Goal: Task Accomplishment & Management: Manage account settings

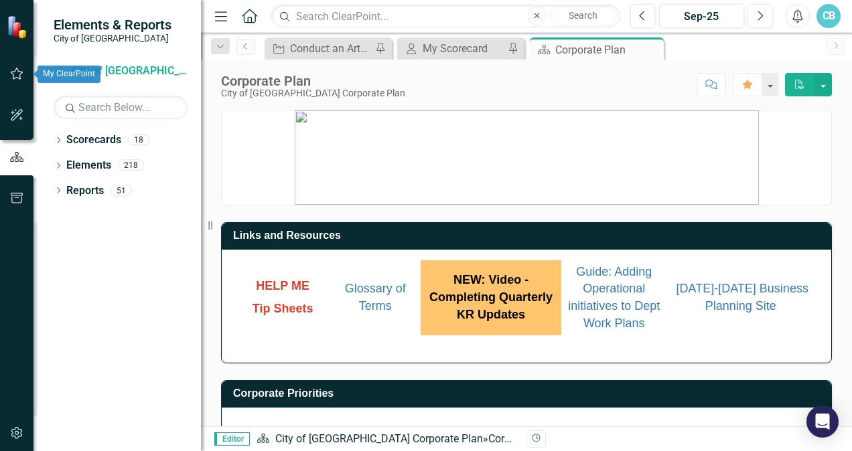
click at [19, 71] on icon "button" at bounding box center [17, 73] width 14 height 11
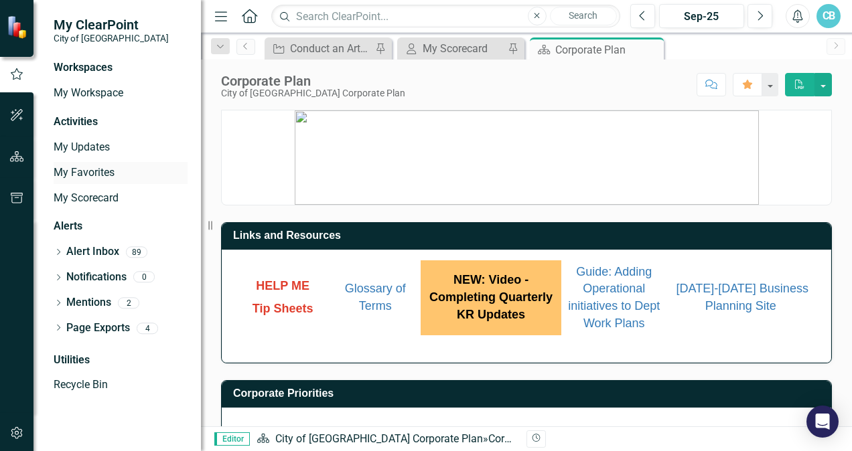
click at [70, 172] on link "My Favorites" at bounding box center [121, 172] width 134 height 15
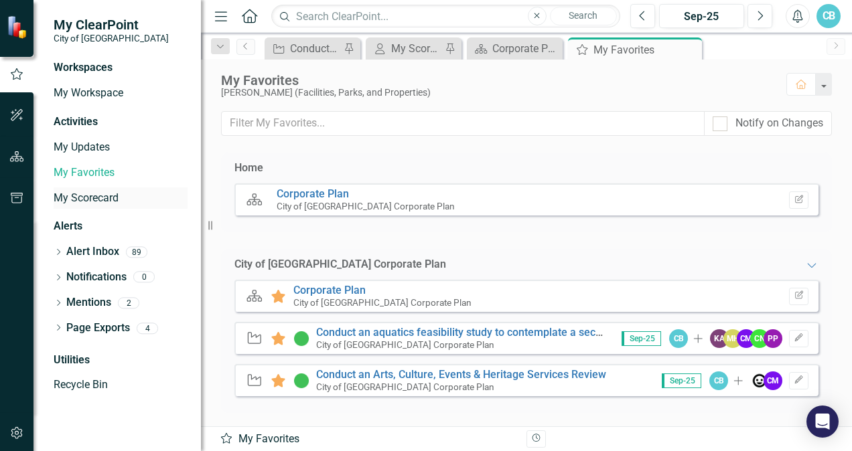
click at [96, 198] on link "My Scorecard" at bounding box center [121, 198] width 134 height 15
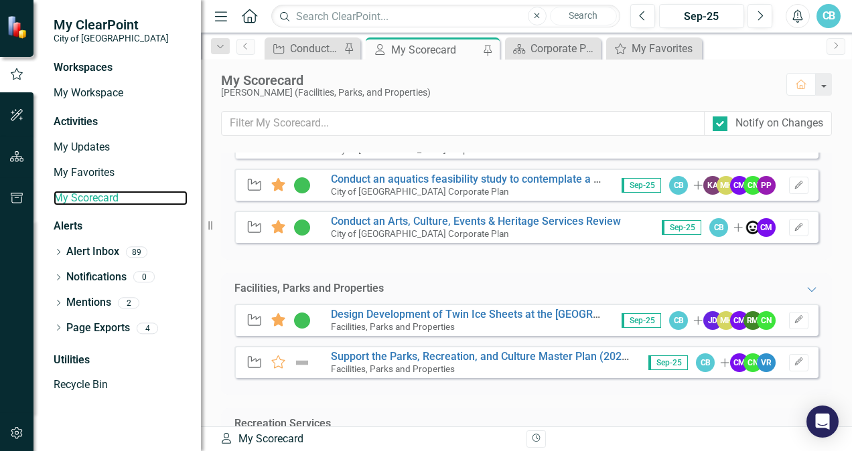
scroll to position [201, 0]
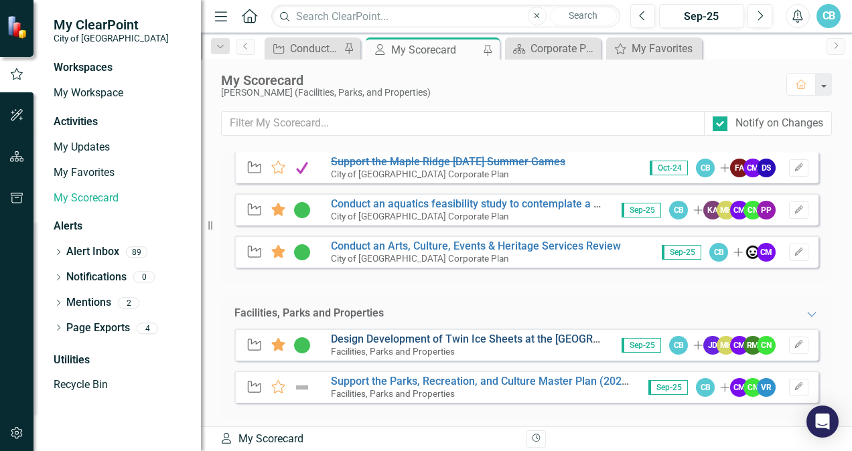
click at [516, 335] on link "Design Development of Twin Ice Sheets at the [GEOGRAPHIC_DATA]" at bounding box center [494, 339] width 327 height 13
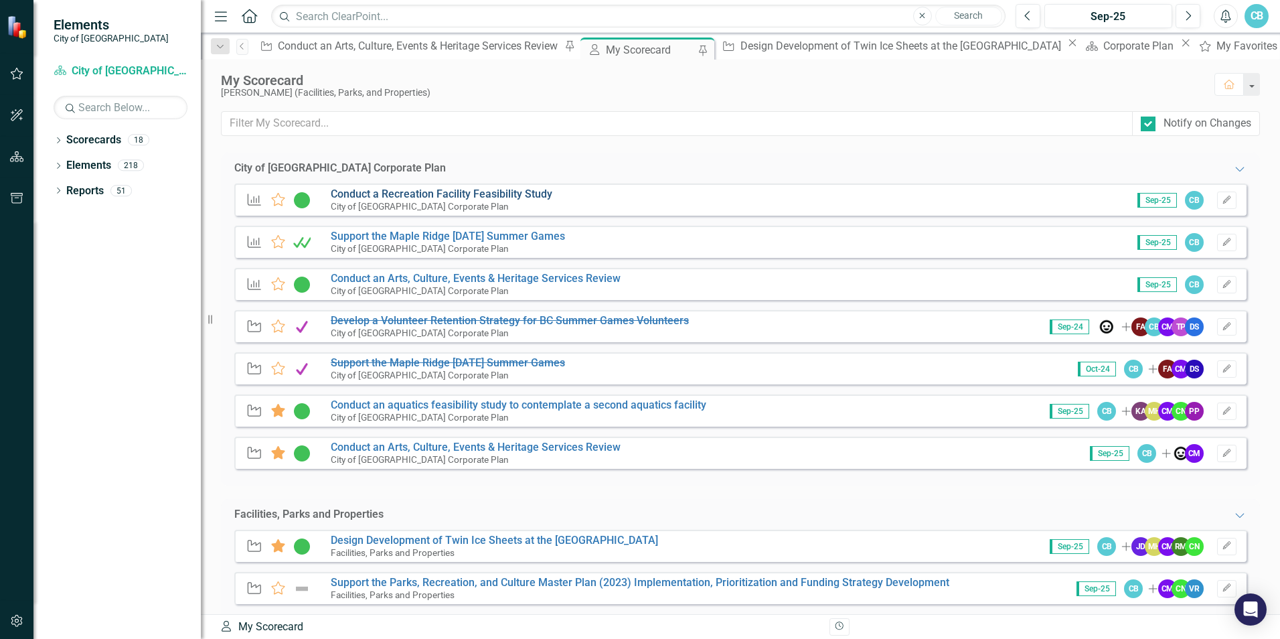
click at [486, 195] on link "Conduct a Recreation Facility Feasibility Study" at bounding box center [442, 194] width 222 height 13
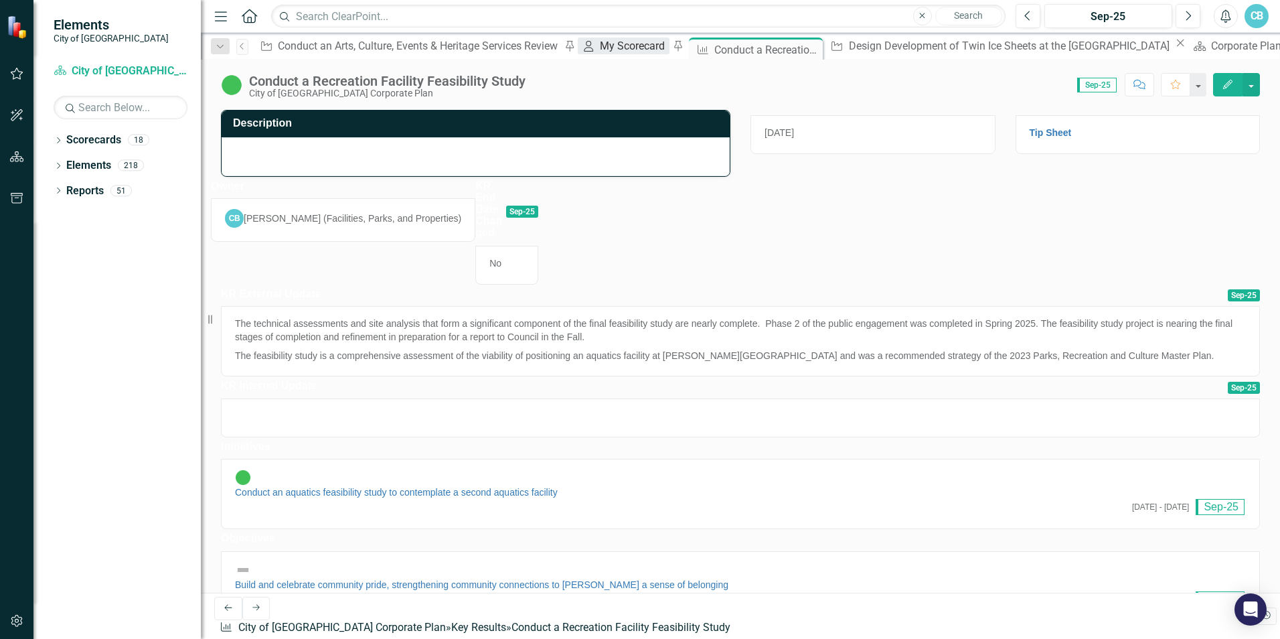
click at [600, 54] on div "My Scorecard" at bounding box center [634, 46] width 69 height 17
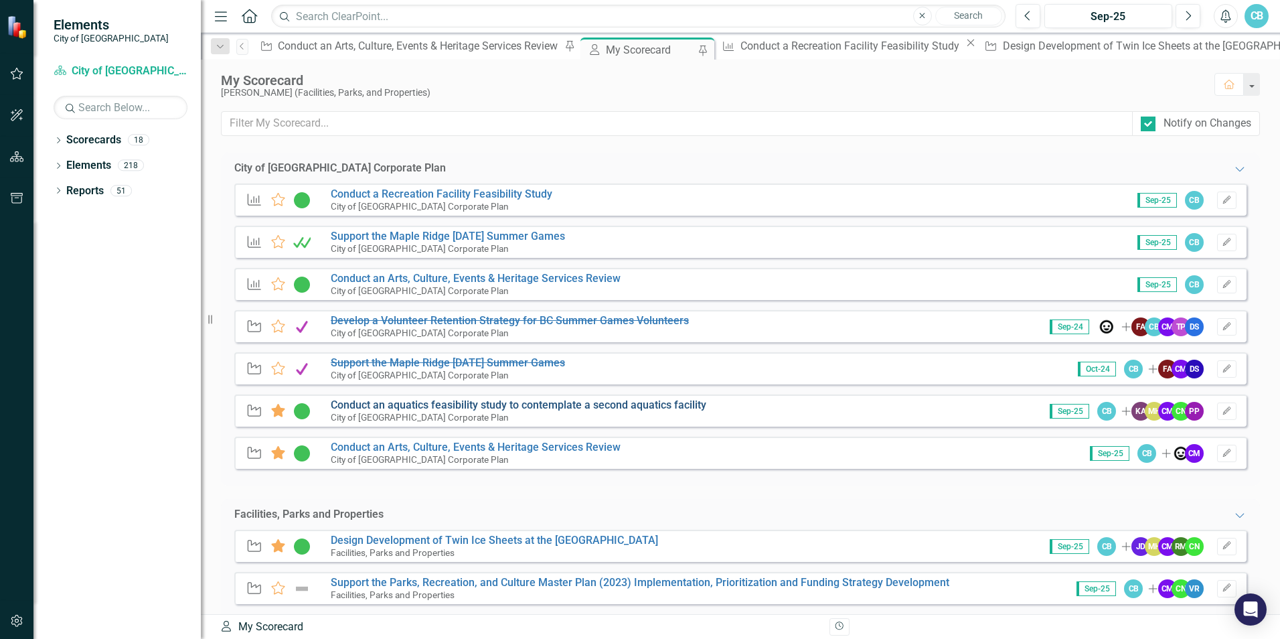
click at [398, 403] on link "Conduct an aquatics feasibility study to contemplate a second aquatics facility" at bounding box center [519, 404] width 376 height 13
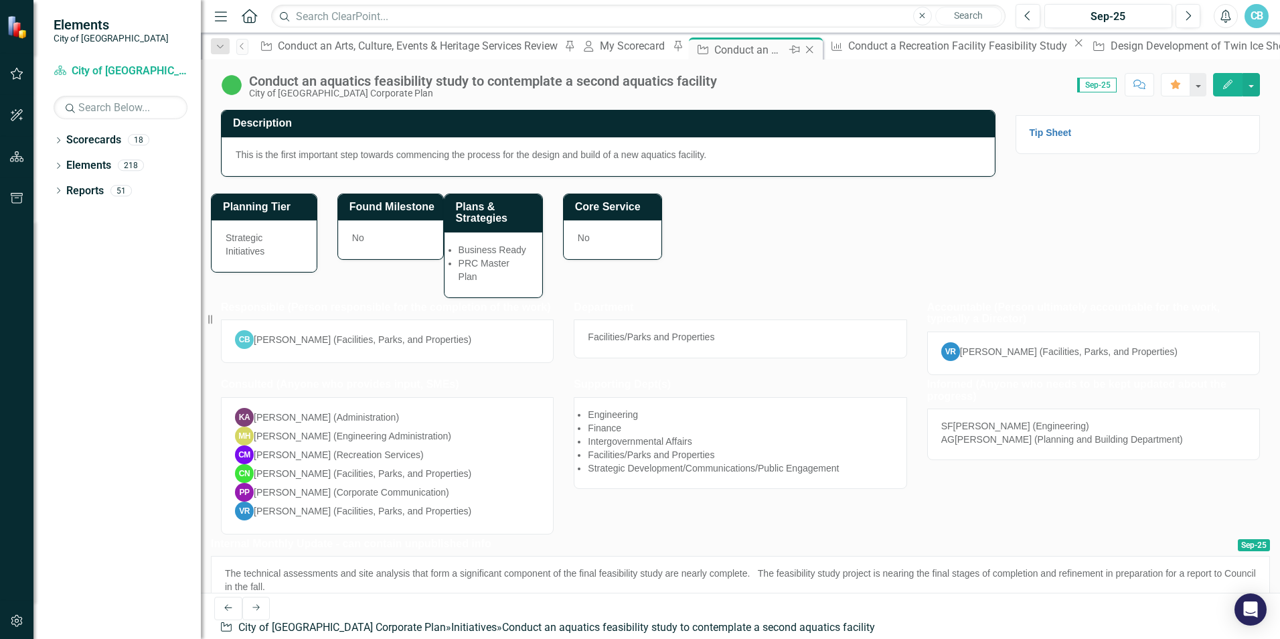
click at [803, 52] on icon "Close" at bounding box center [809, 49] width 13 height 11
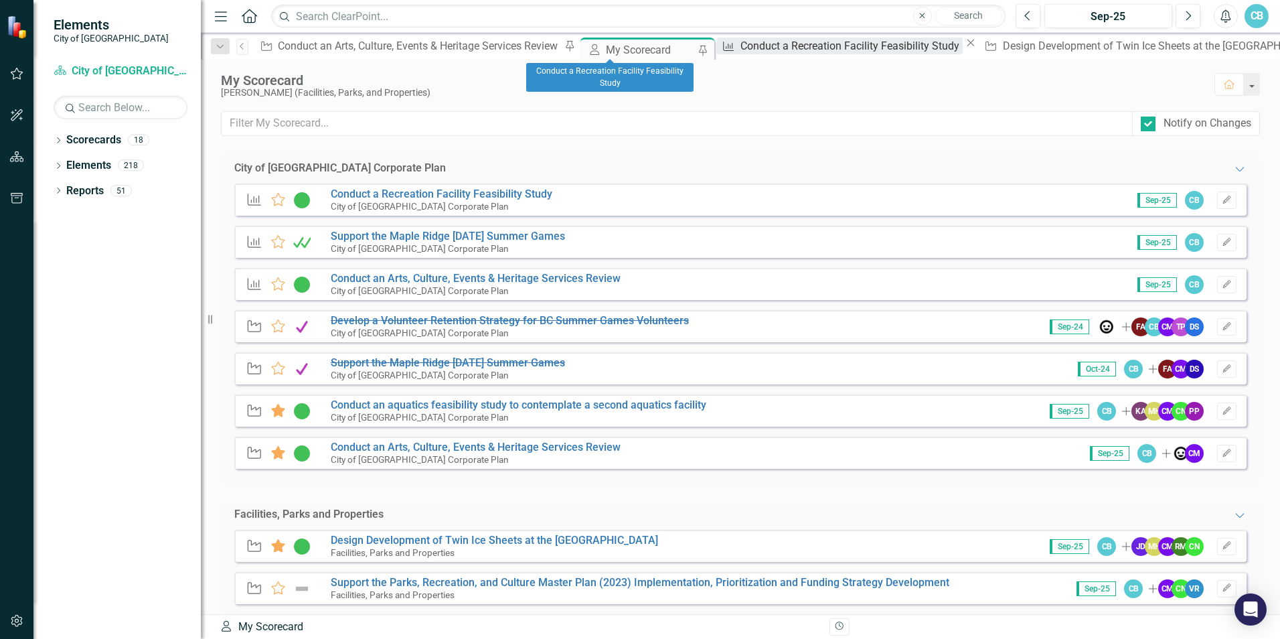
click at [741, 45] on div "Conduct a Recreation Facility Feasibility Study" at bounding box center [852, 46] width 222 height 17
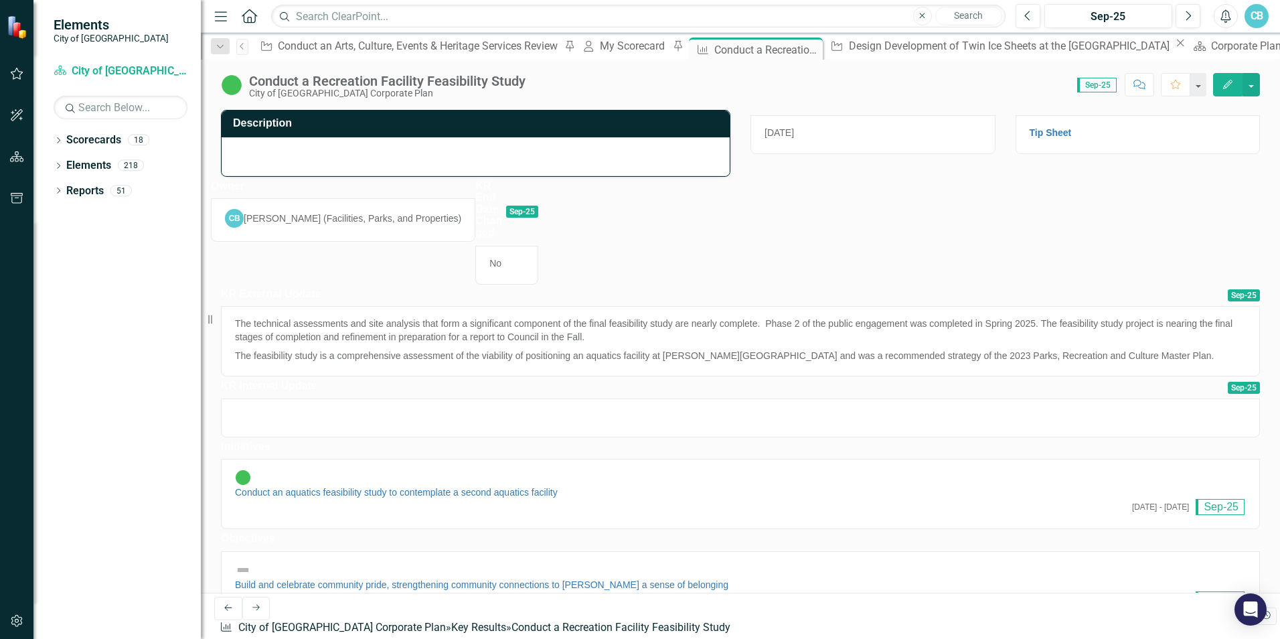
click at [329, 153] on div at bounding box center [476, 156] width 508 height 39
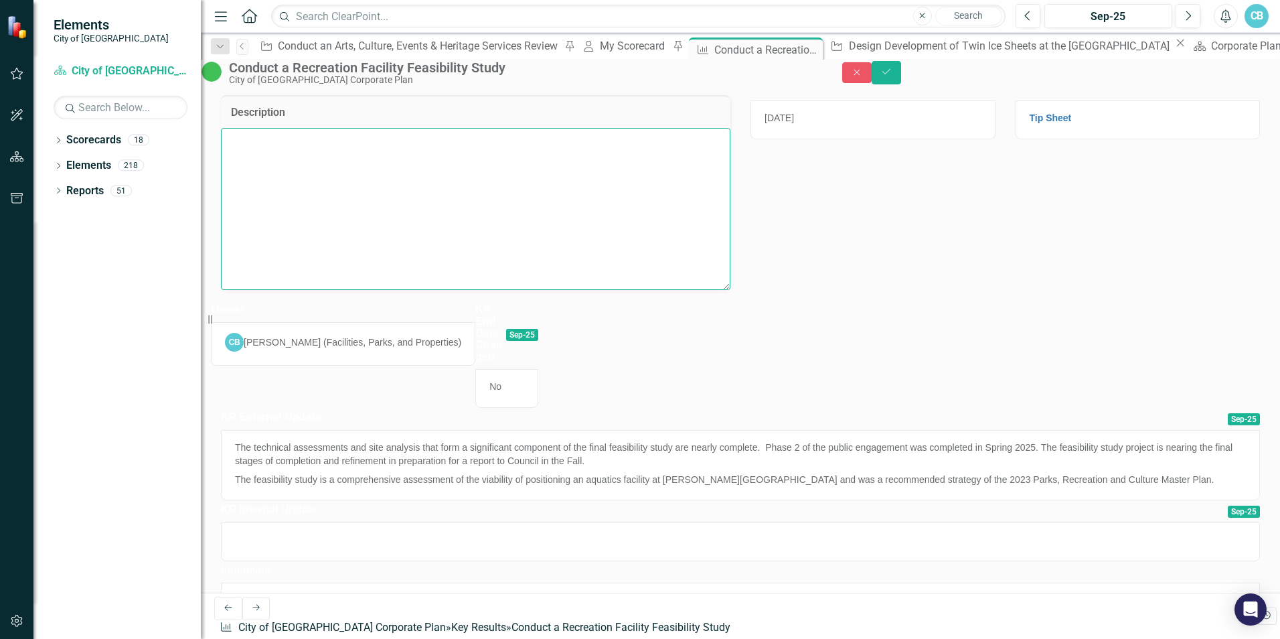
click at [327, 167] on textarea at bounding box center [476, 209] width 510 height 162
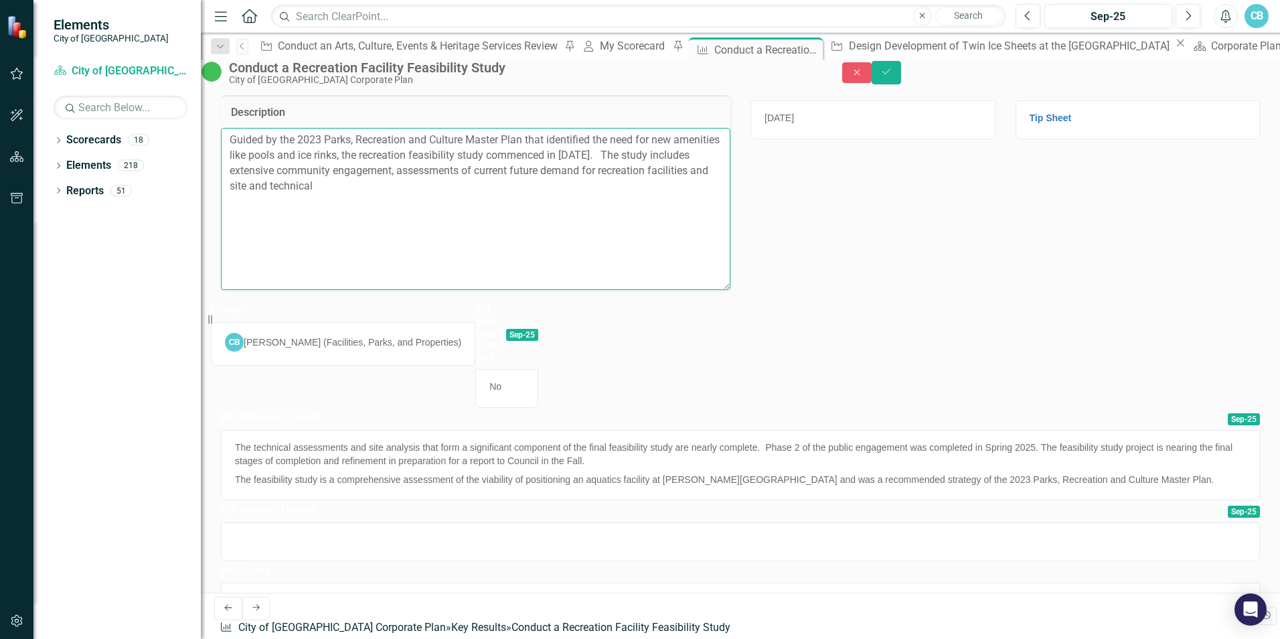
click at [548, 196] on textarea "Guided by the 2023 Parks, Recreation and Culture Master Plan that identified th…" at bounding box center [476, 209] width 510 height 162
click at [337, 210] on textarea "Guided by the 2023 Parks, Recreation and Culture Master Plan that identified th…" at bounding box center [476, 209] width 510 height 162
click at [484, 213] on textarea "Guided by the 2023 Parks, Recreation and Culture Master Plan that identified th…" at bounding box center [476, 209] width 510 height 162
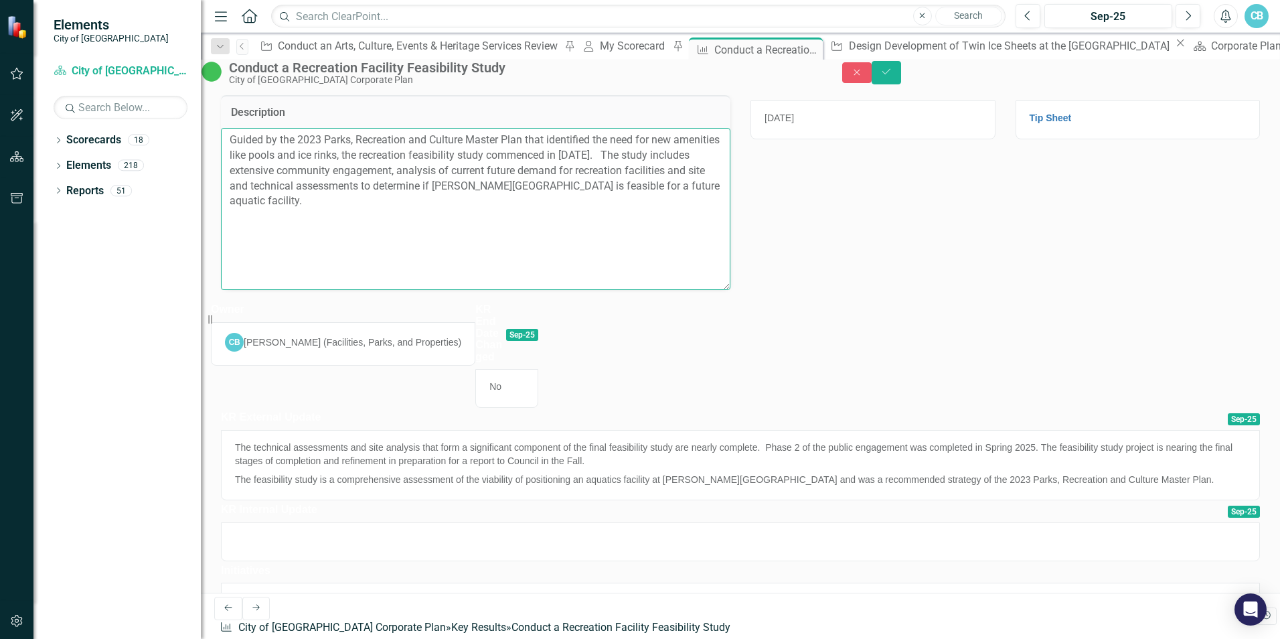
click at [490, 220] on textarea "Guided by the 2023 Parks, Recreation and Culture Master Plan that identified th…" at bounding box center [476, 209] width 510 height 162
click at [276, 228] on textarea "Guided by the 2023 Parks, Recreation and Culture Master Plan that identified th…" at bounding box center [476, 209] width 510 height 162
click at [344, 225] on textarea "Guided by the 2023 Parks, Recreation and Culture Master Plan that identified th…" at bounding box center [476, 209] width 510 height 162
drag, startPoint x: 488, startPoint y: 226, endPoint x: 500, endPoint y: 224, distance: 12.2
click at [500, 224] on textarea "Guided by the 2023 Parks, Recreation and Culture Master Plan that identified th…" at bounding box center [476, 209] width 510 height 162
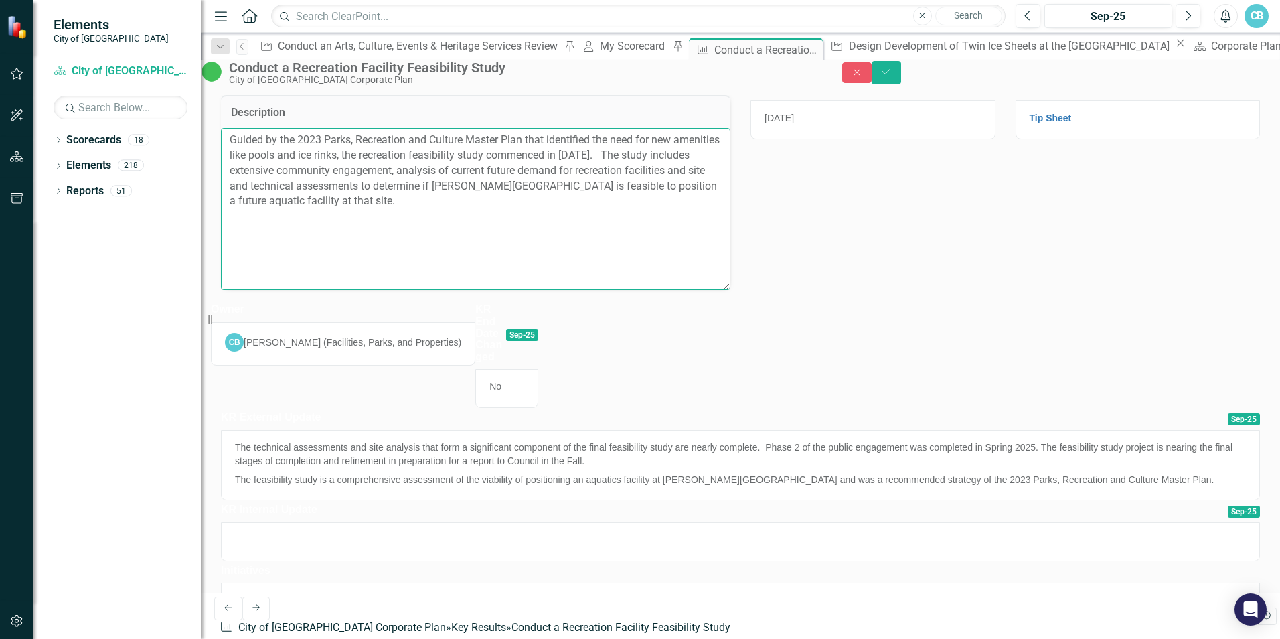
click at [505, 212] on textarea "Guided by the 2023 Parks, Recreation and Culture Master Plan that identified th…" at bounding box center [476, 209] width 510 height 162
click at [530, 212] on textarea "Guided by the 2023 Parks, Recreation and Culture Master Plan that identified th…" at bounding box center [476, 209] width 510 height 162
click at [692, 211] on textarea "Guided by the 2023 Parks, Recreation and Culture Master Plan that identified th…" at bounding box center [476, 209] width 510 height 162
click at [552, 181] on textarea "Guided by the 2023 Parks, Recreation and Culture Master Plan that identified th…" at bounding box center [476, 209] width 510 height 162
click at [402, 185] on textarea "Guided by the 2023 Parks, Recreation and Culture Master Plan that identified th…" at bounding box center [476, 209] width 510 height 162
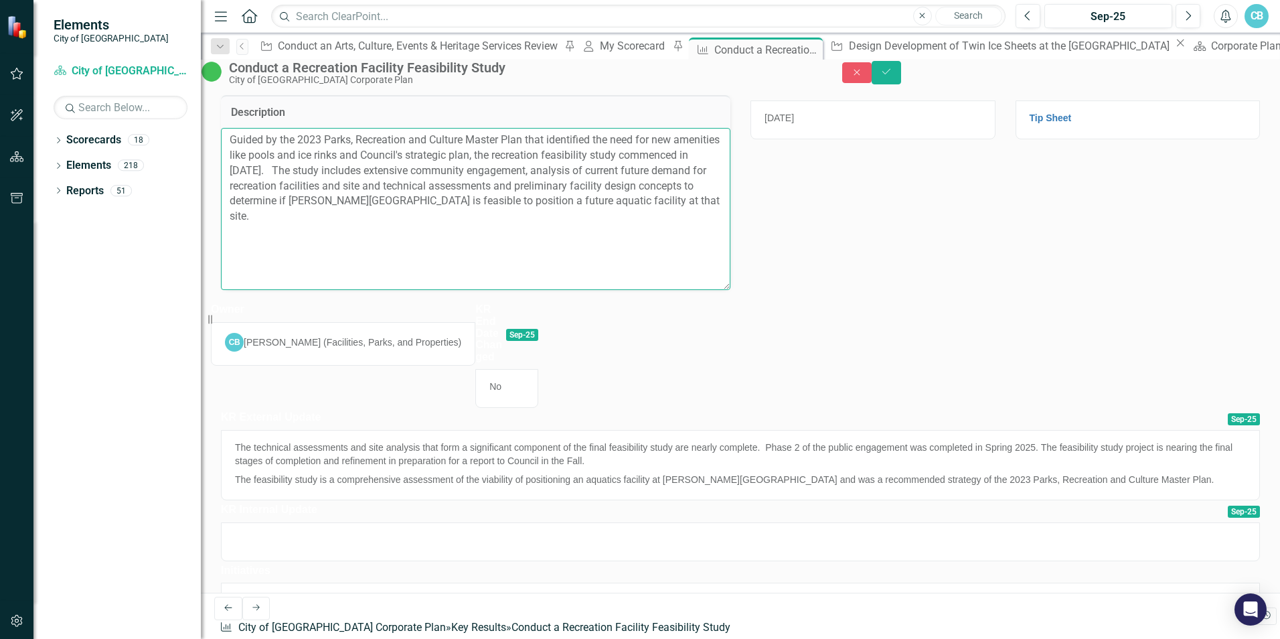
click at [446, 211] on textarea "Guided by the 2023 Parks, Recreation and Culture Master Plan that identified th…" at bounding box center [476, 209] width 510 height 162
click at [321, 222] on textarea "Guided by the 2023 Parks, Recreation and Culture Master Plan that identified th…" at bounding box center [476, 209] width 510 height 162
click at [599, 214] on textarea "Guided by the 2023 Parks, Recreation and Culture Master Plan that identified th…" at bounding box center [476, 209] width 510 height 162
click at [320, 222] on textarea "Guided by the 2023 Parks, Recreation and Culture Master Plan that identified th…" at bounding box center [476, 209] width 510 height 162
click at [387, 244] on textarea "Guided by the 2023 Parks, Recreation and Culture Master Plan that identified th…" at bounding box center [476, 209] width 510 height 162
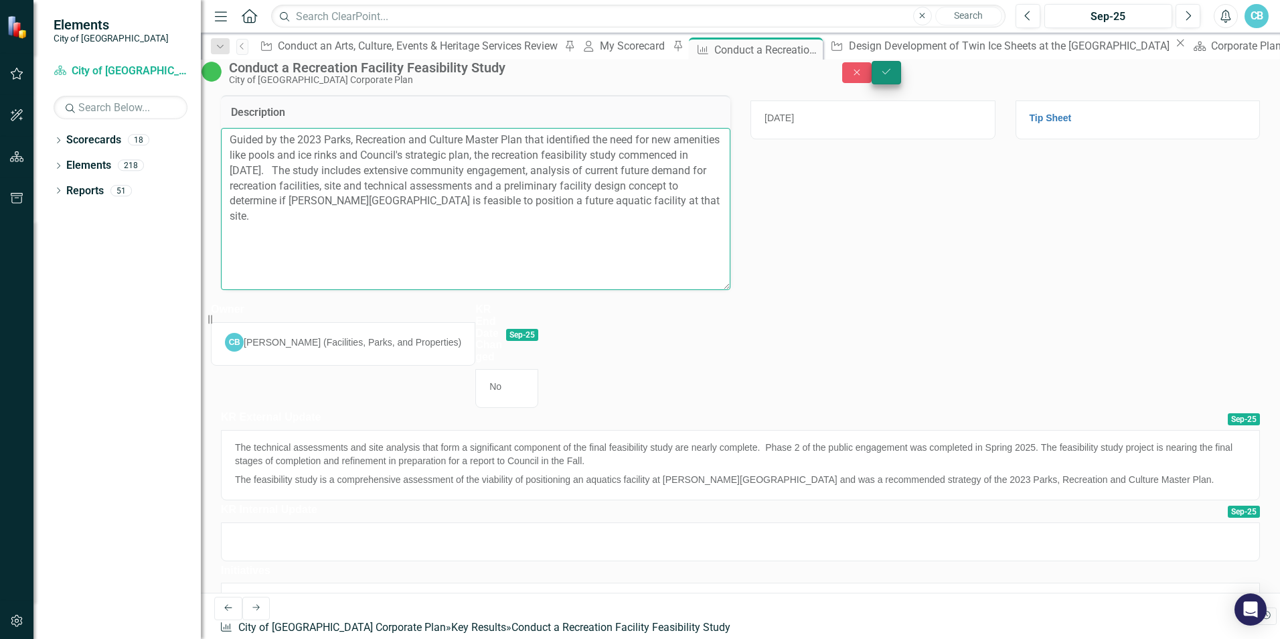
type textarea "Guided by the 2023 Parks, Recreation and Culture Master Plan that identified th…"
click at [851, 76] on icon "Save" at bounding box center [887, 71] width 12 height 9
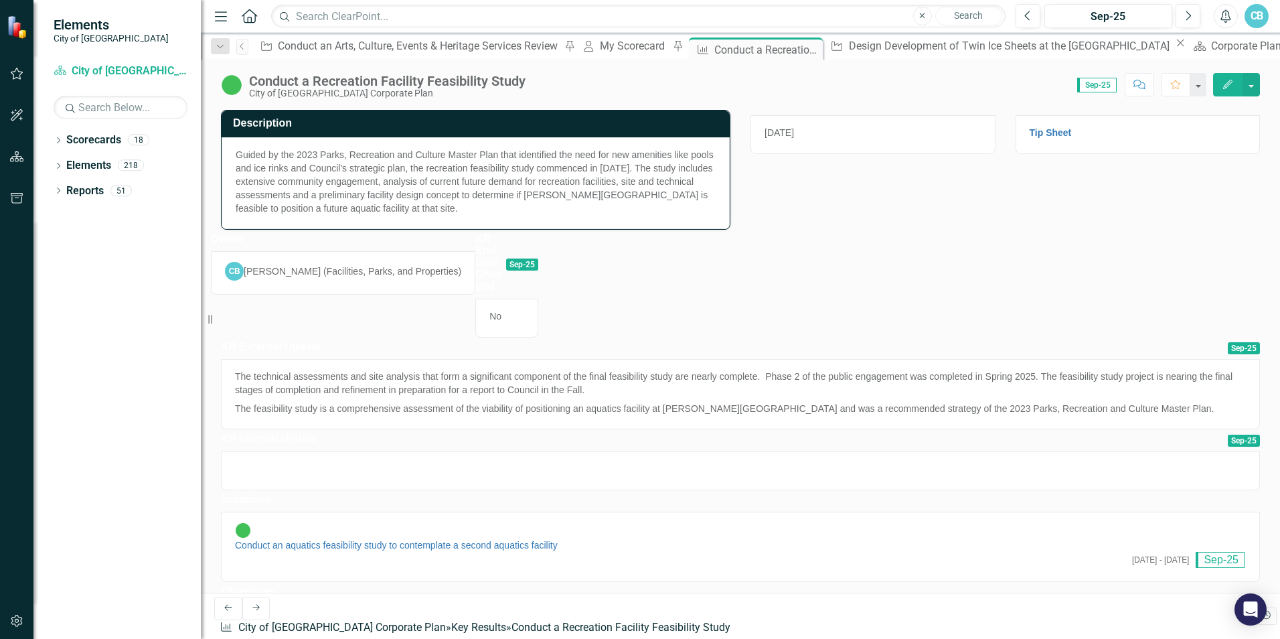
click at [467, 211] on div "Guided by the 2023 Parks, Recreation and Culture Master Plan that identified th…" at bounding box center [476, 183] width 508 height 92
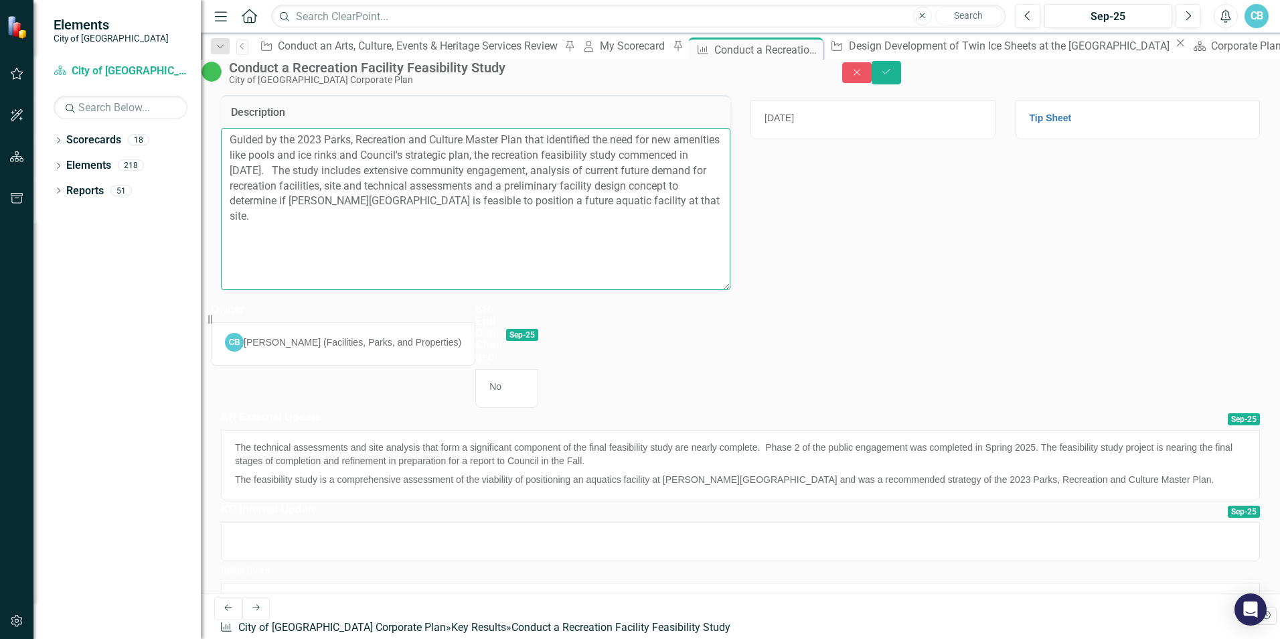
click at [404, 248] on textarea "Guided by the 2023 Parks, Recreation and Culture Master Plan that identified th…" at bounding box center [476, 209] width 510 height 162
click at [851, 80] on button "Close" at bounding box center [856, 72] width 29 height 21
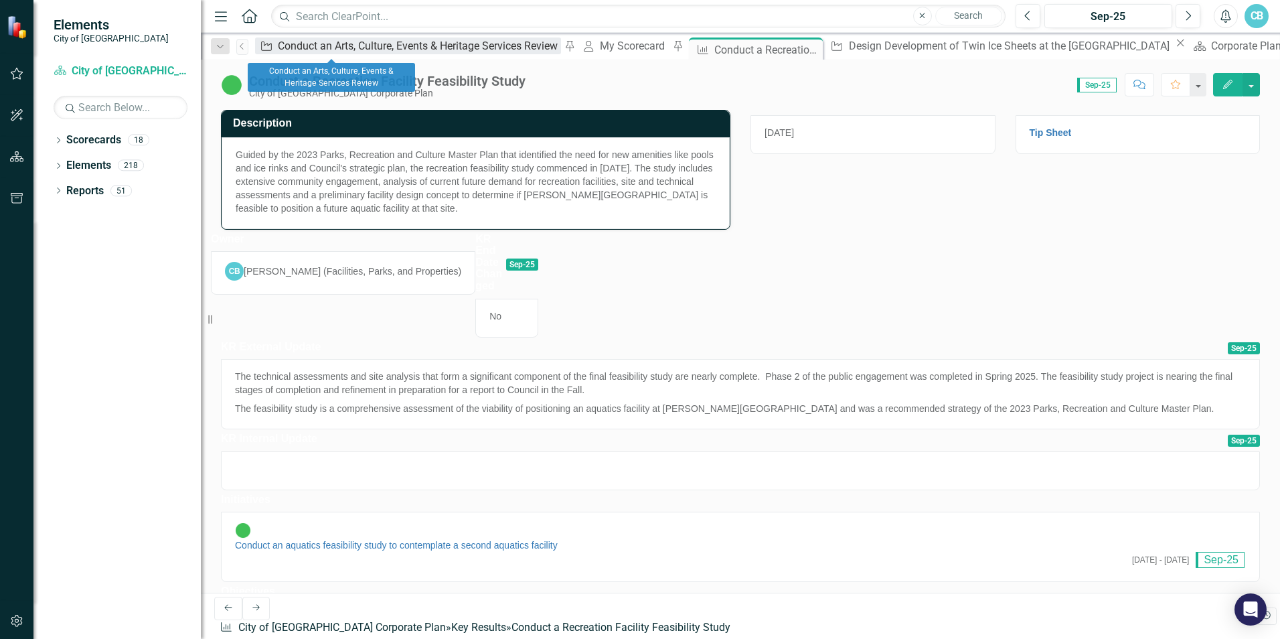
click at [304, 46] on div "Conduct an Arts, Culture, Events & Heritage Services Review" at bounding box center [419, 46] width 283 height 17
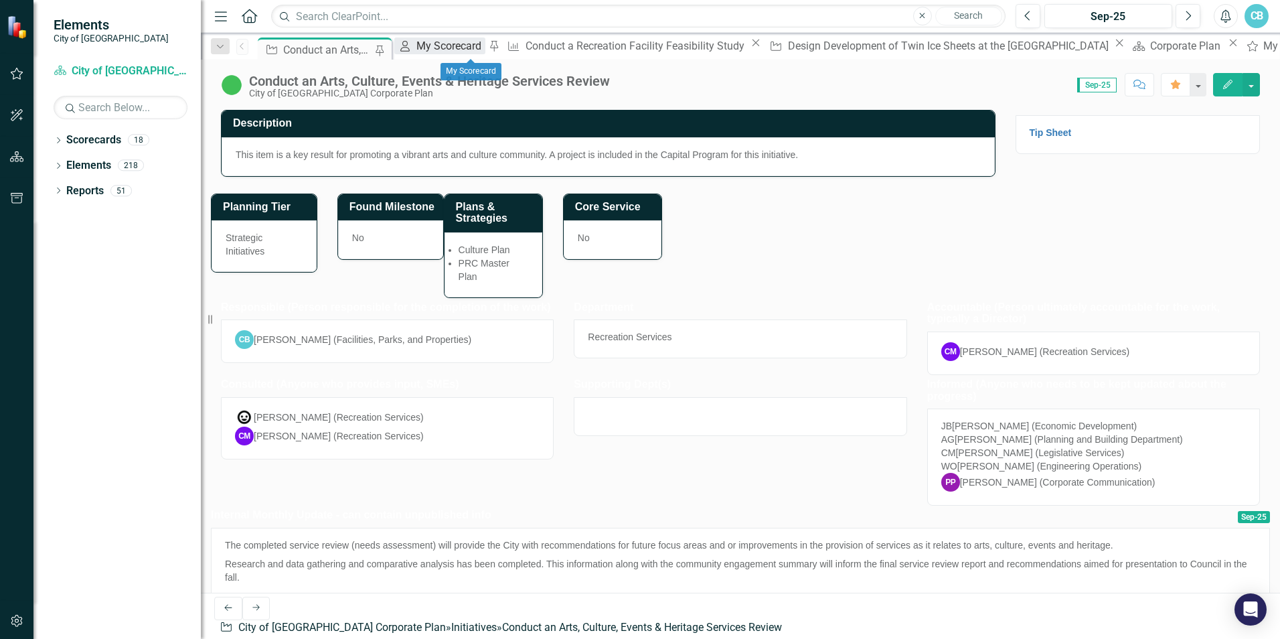
click at [471, 41] on div "My Scorecard" at bounding box center [451, 46] width 69 height 17
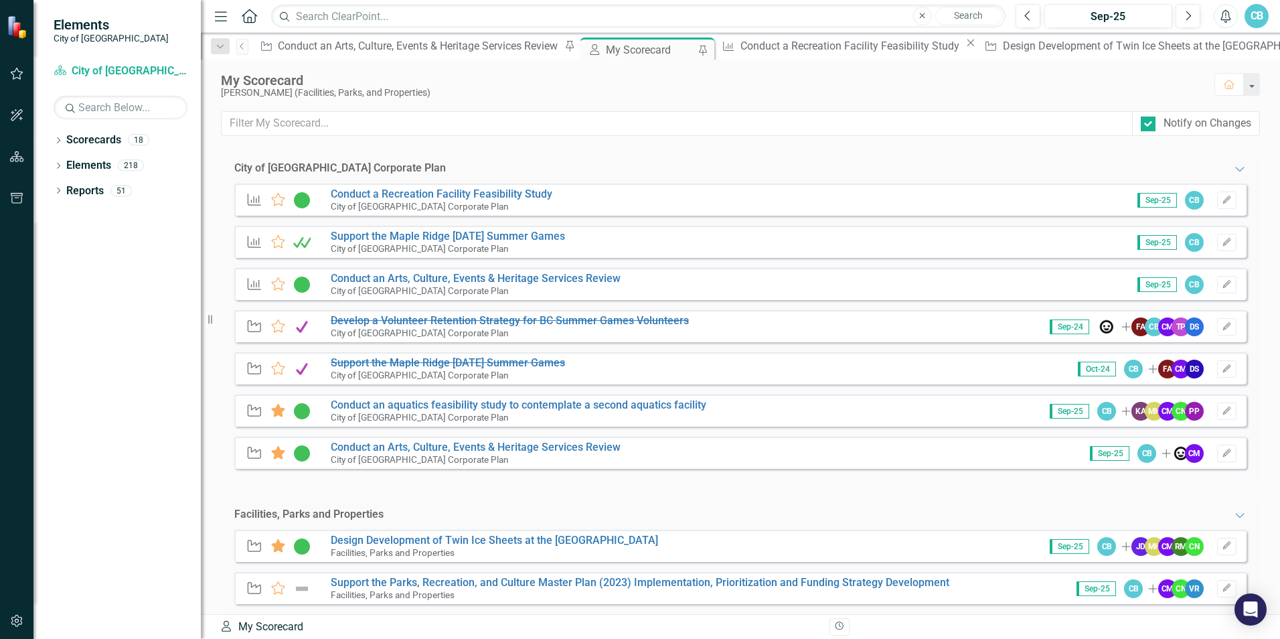
click at [255, 288] on icon "Key Result" at bounding box center [254, 283] width 17 height 13
click at [256, 286] on icon "Key Result" at bounding box center [254, 283] width 17 height 13
click at [473, 281] on link "Conduct an Arts, Culture, Events & Heritage Services Review" at bounding box center [476, 278] width 290 height 13
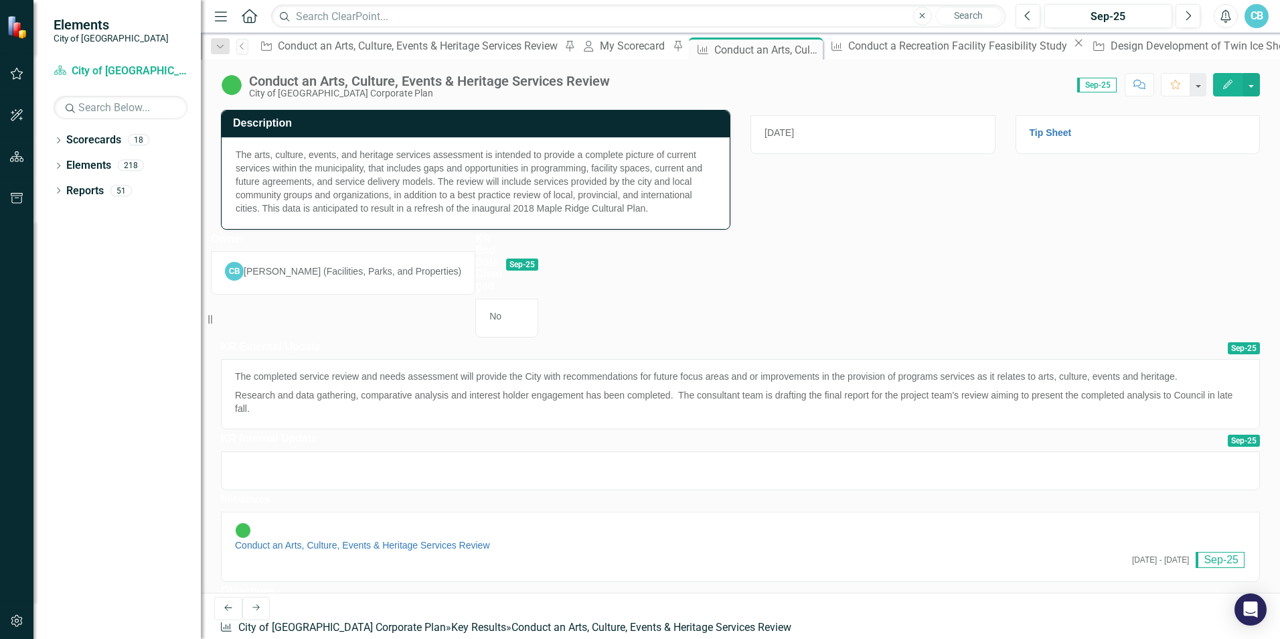
drag, startPoint x: 581, startPoint y: 190, endPoint x: 580, endPoint y: 196, distance: 6.7
click at [581, 191] on span "The arts, culture, events, and heritage services assessment is intended to prov…" at bounding box center [469, 181] width 467 height 64
click at [579, 200] on div "The arts, culture, events, and heritage services assessment is intended to prov…" at bounding box center [476, 183] width 508 height 92
click at [607, 186] on span "The arts, culture, events, and heritage services assessment is intended to prov…" at bounding box center [469, 181] width 467 height 64
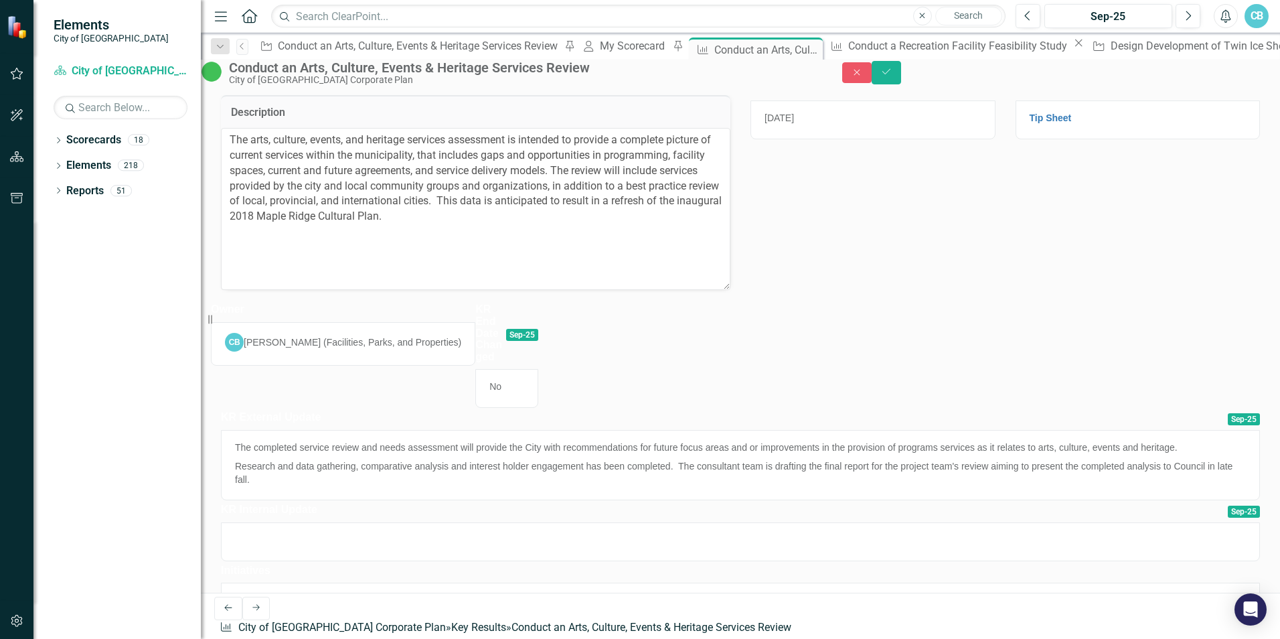
click at [607, 186] on textarea "The arts, culture, events, and heritage services assessment is intended to prov…" at bounding box center [476, 209] width 510 height 162
click at [548, 251] on textarea "The arts, culture, events, and heritage services assessment is intended to prov…" at bounding box center [476, 209] width 510 height 162
click at [458, 228] on textarea "The arts, culture, events, and heritage services assessment is intended to prov…" at bounding box center [476, 209] width 510 height 162
drag, startPoint x: 619, startPoint y: 226, endPoint x: 429, endPoint y: 220, distance: 190.3
click at [429, 220] on textarea "The arts, culture, events, and heritage services assessment is intended to prov…" at bounding box center [476, 209] width 510 height 162
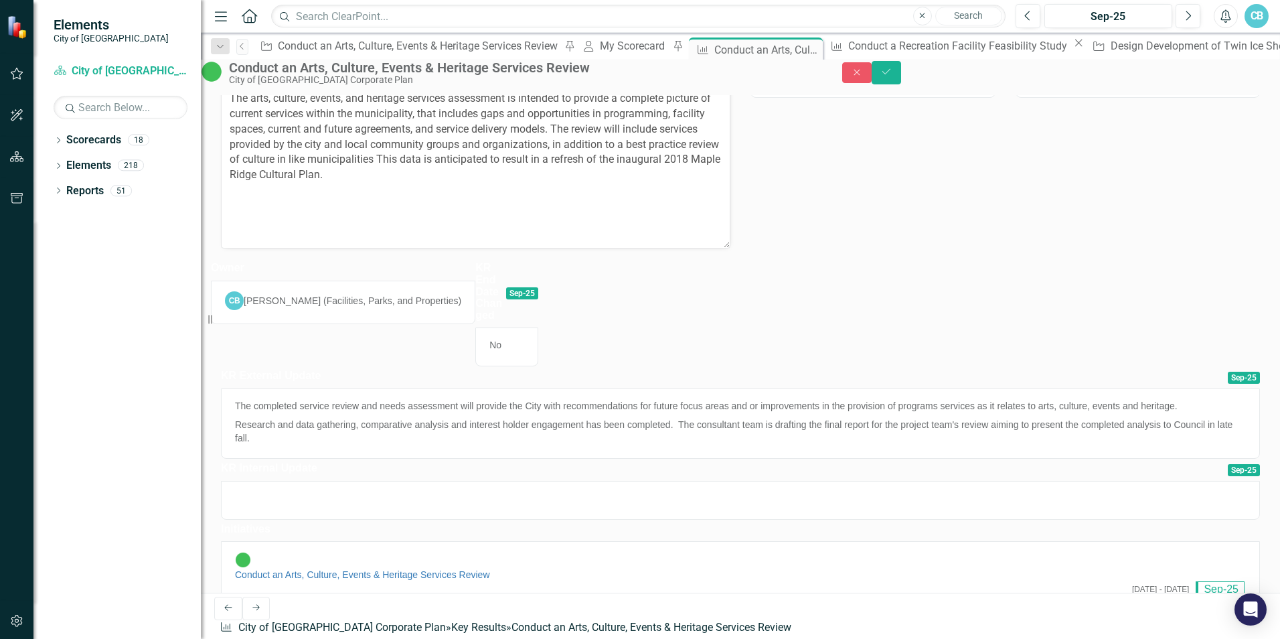
scroll to position [67, 0]
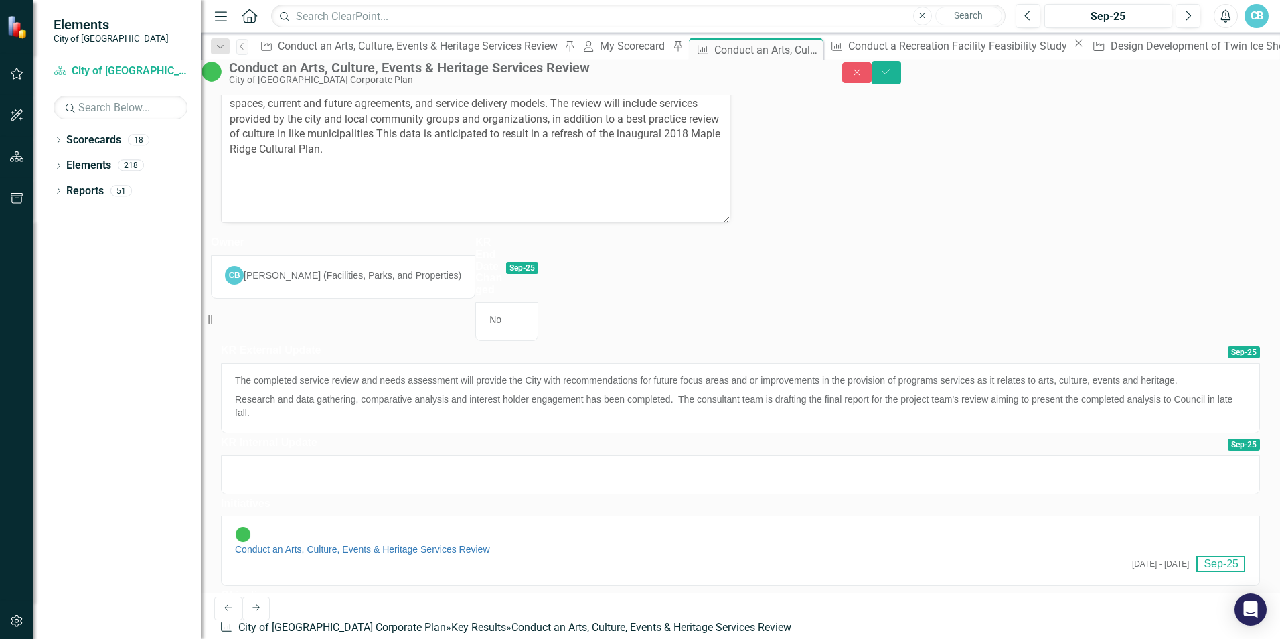
click at [486, 159] on textarea "The arts, culture, events, and heritage services assessment is intended to prov…" at bounding box center [476, 142] width 510 height 162
click at [565, 159] on textarea "The arts, culture, events, and heritage services assessment is intended to prov…" at bounding box center [476, 142] width 510 height 162
type textarea "The arts, culture, events, and heritage services assessment is intended to prov…"
click at [851, 77] on button "Save" at bounding box center [886, 72] width 29 height 23
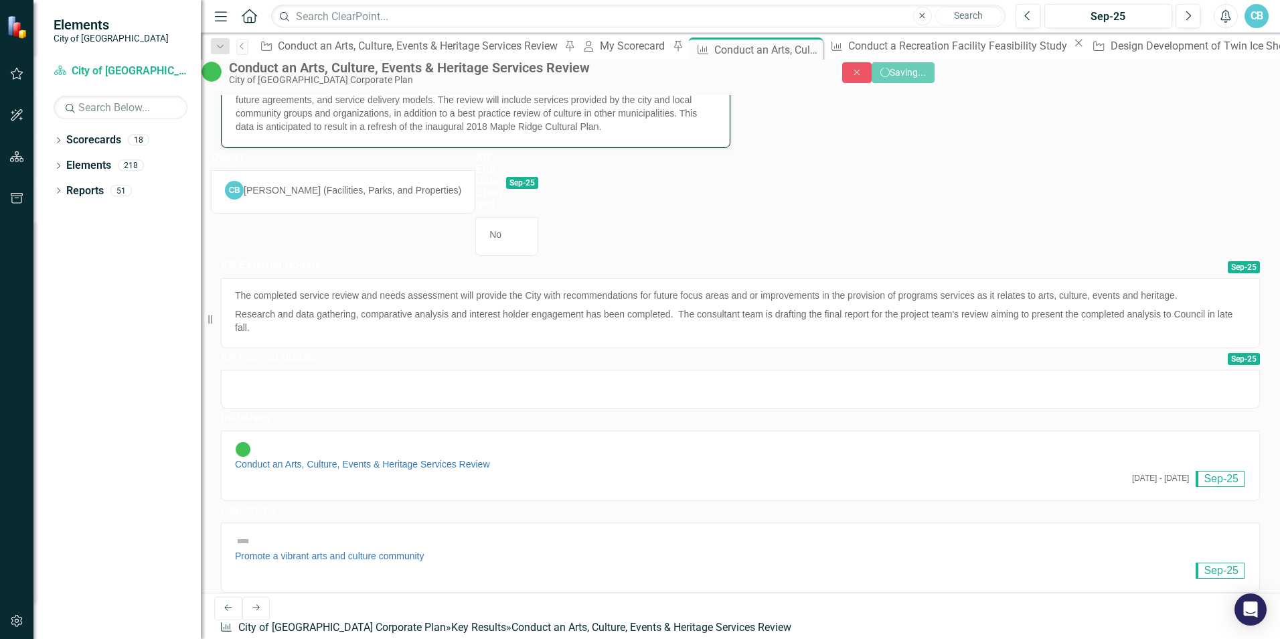
scroll to position [62, 0]
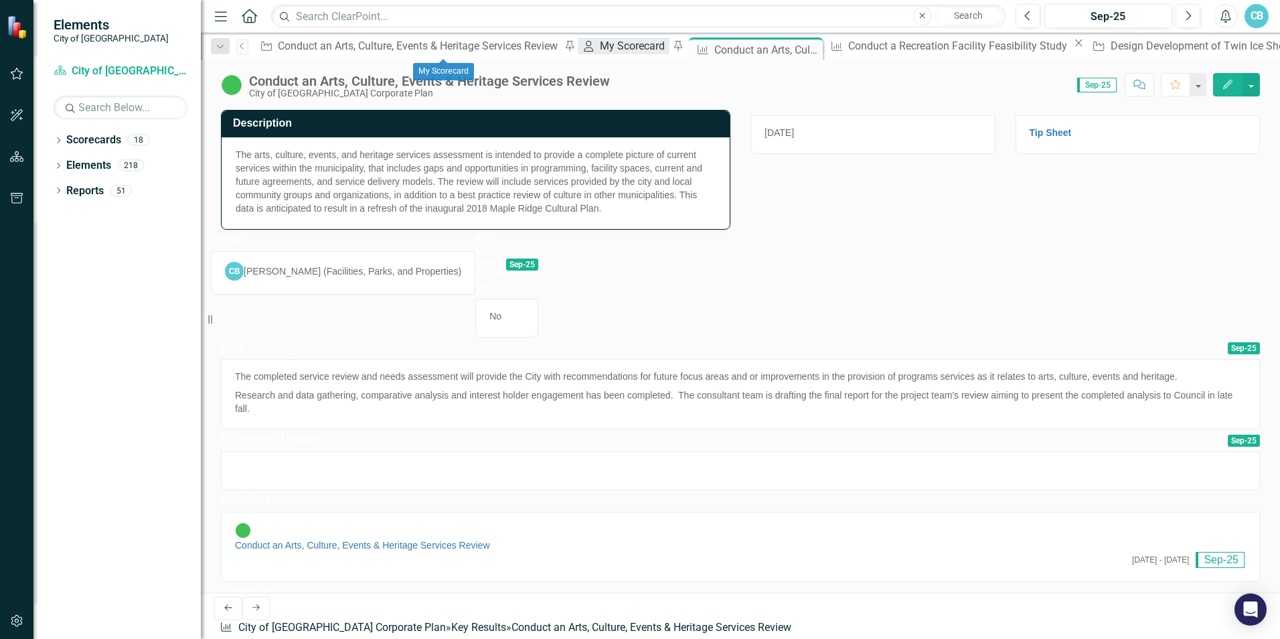
click at [600, 49] on div "My Scorecard" at bounding box center [634, 46] width 69 height 17
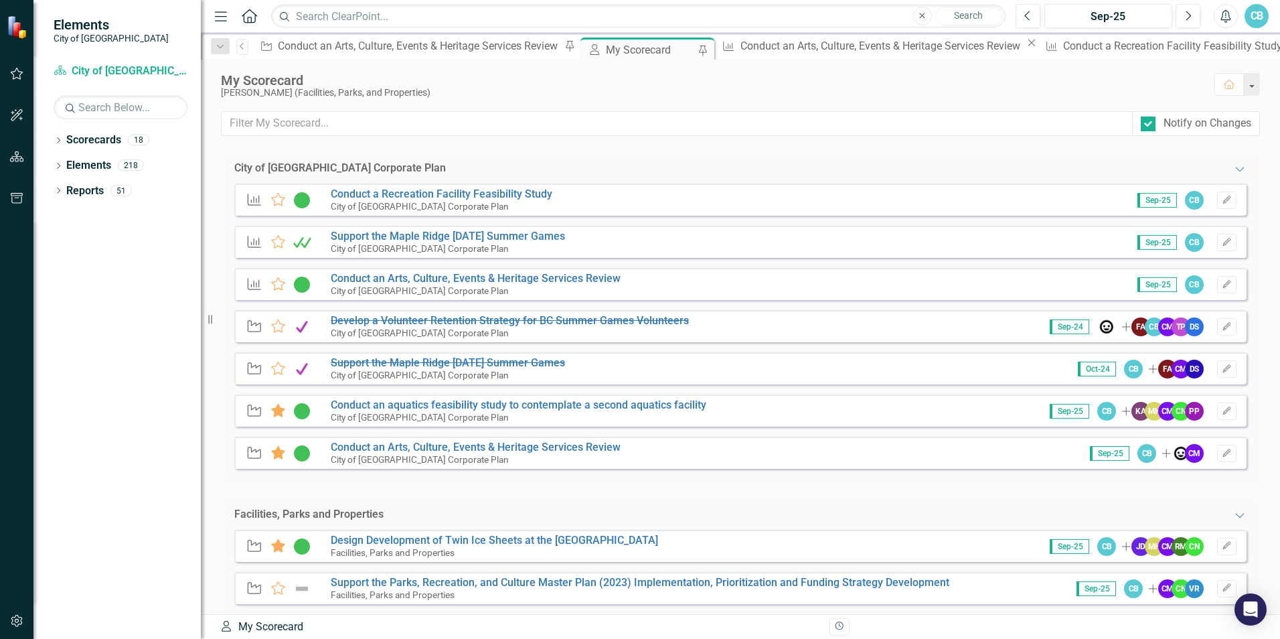
click at [851, 19] on div "CB" at bounding box center [1257, 16] width 24 height 24
click at [851, 169] on link "Logout Log Out" at bounding box center [1216, 169] width 106 height 25
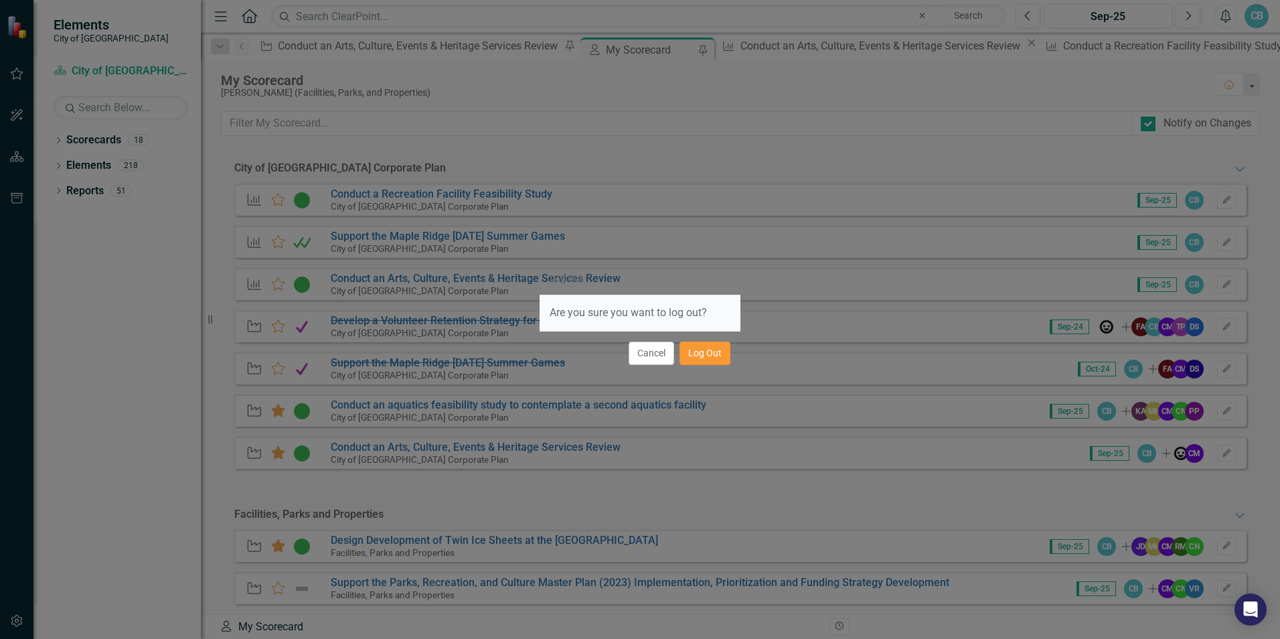
click at [717, 354] on button "Log Out" at bounding box center [705, 353] width 51 height 23
